Goal: Task Accomplishment & Management: Use online tool/utility

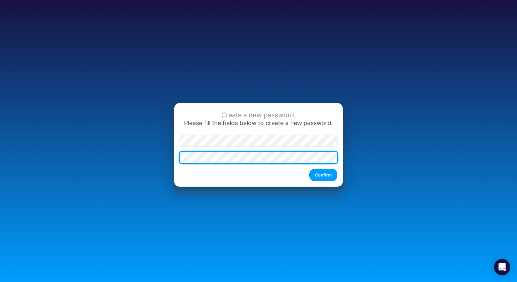
click at [309, 169] on button "Confirm" at bounding box center [323, 175] width 28 height 13
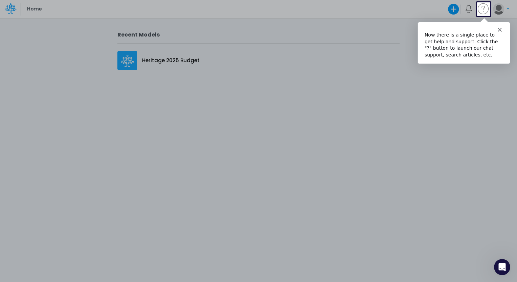
click at [499, 29] on polygon "Close" at bounding box center [500, 29] width 4 height 4
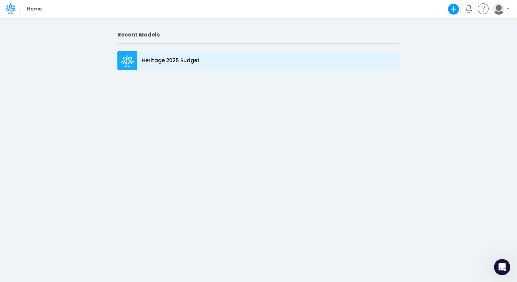
click at [147, 62] on p "Heritage 2025 Budget" at bounding box center [171, 61] width 58 height 8
